Goal: Find specific page/section: Find specific page/section

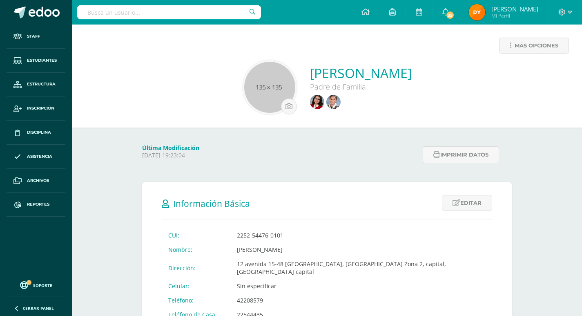
type input "m"
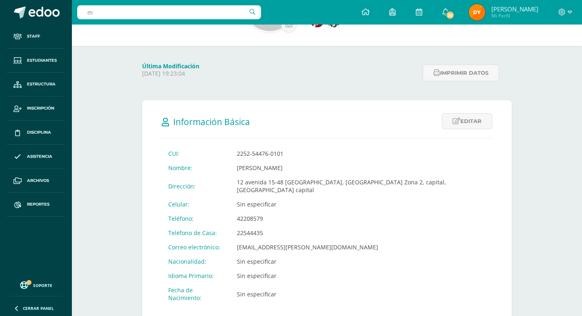
scroll to position [82, 0]
type input "[PERSON_NAME]"
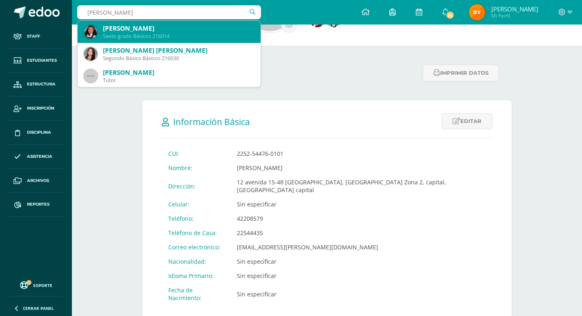
click at [210, 36] on div "Sexto grado Básicos 216014" at bounding box center [178, 36] width 151 height 7
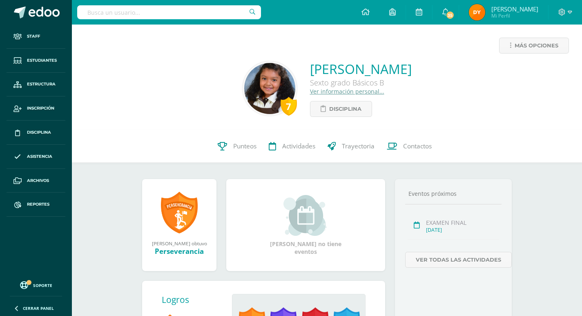
drag, startPoint x: 259, startPoint y: 70, endPoint x: 456, endPoint y: 67, distance: 197.8
click at [456, 67] on div "7 Jessica Alejandra Monzón Pérez Sexto grado Básicos B Ver información personal…" at bounding box center [326, 88] width 497 height 57
copy link "[PERSON_NAME]"
